Goal: Transaction & Acquisition: Download file/media

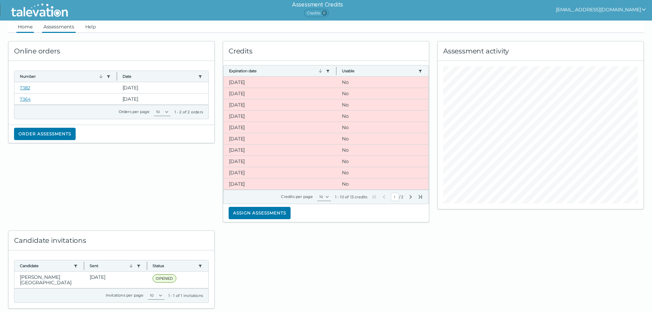
click at [61, 27] on link "Assessments" at bounding box center [59, 27] width 34 height 12
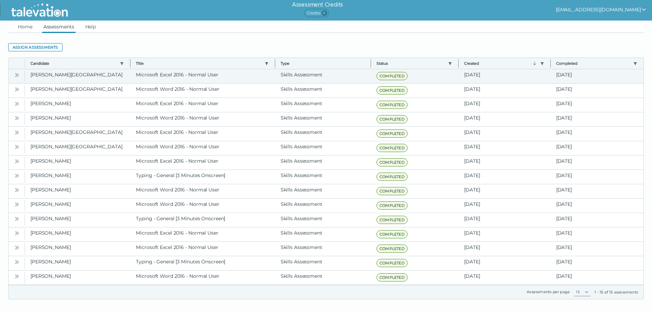
click at [14, 74] on button "Open" at bounding box center [17, 75] width 8 height 8
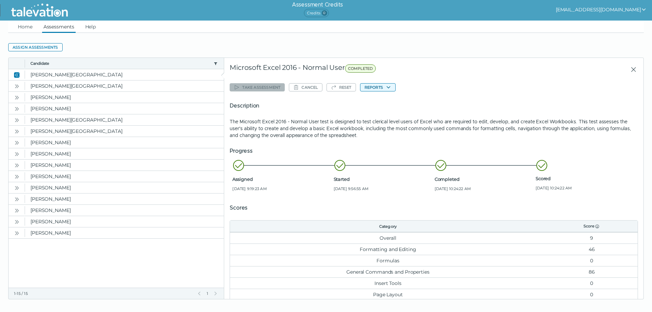
click at [382, 88] on button "Reports" at bounding box center [378, 87] width 36 height 8
click at [385, 101] on button "Microsoft Excel 2016 - Normal User" at bounding box center [404, 101] width 86 height 8
click at [15, 85] on icon "Open" at bounding box center [16, 86] width 5 height 5
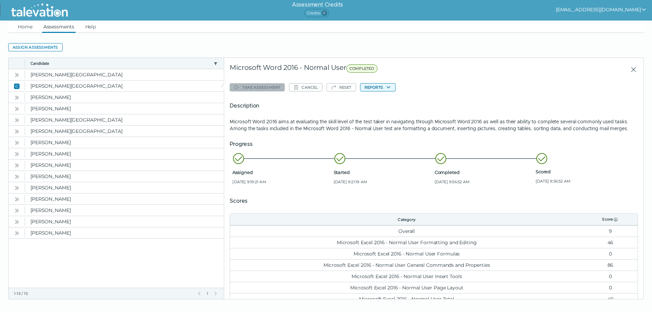
click at [377, 88] on button "Reports" at bounding box center [378, 87] width 36 height 8
click at [382, 102] on button "Microsoft Word 2016 - Normal User" at bounding box center [404, 101] width 86 height 8
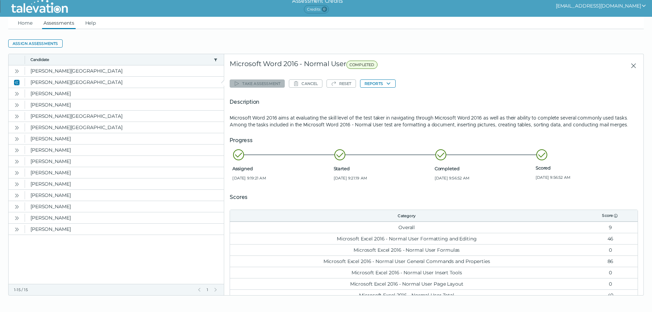
click at [429, 84] on div "Take assessment Cancel Reset Reports Description Microsoft Word 2016 aims at ev…" at bounding box center [434, 189] width 408 height 224
